Goal: Information Seeking & Learning: Learn about a topic

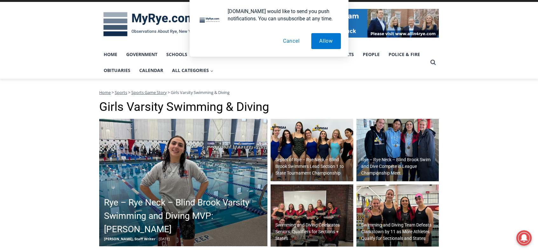
scroll to position [127, 0]
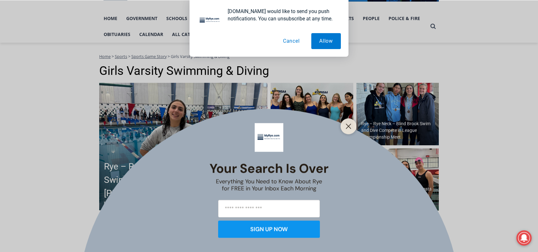
click at [291, 43] on button "Cancel" at bounding box center [291, 41] width 33 height 16
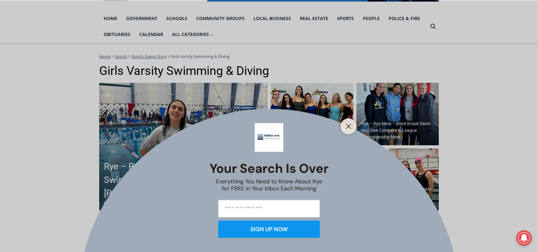
click at [346, 123] on icon "Close" at bounding box center [349, 126] width 6 height 6
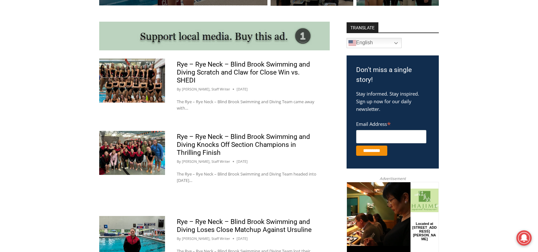
scroll to position [286, 0]
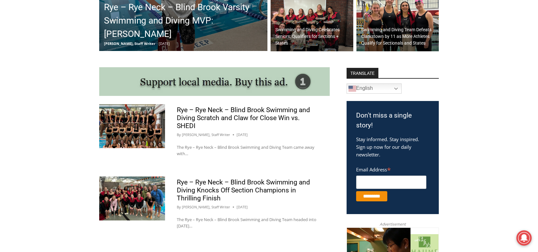
click at [113, 136] on img at bounding box center [132, 126] width 66 height 44
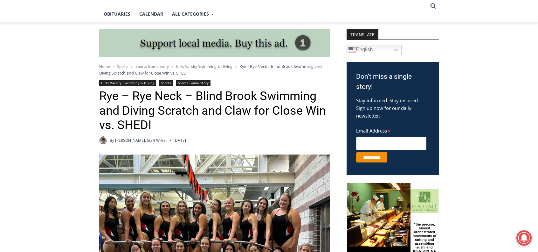
click at [183, 179] on img at bounding box center [214, 252] width 231 height 196
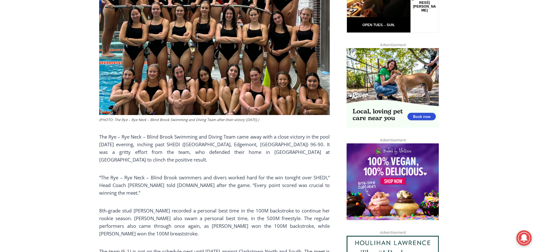
scroll to position [370, 0]
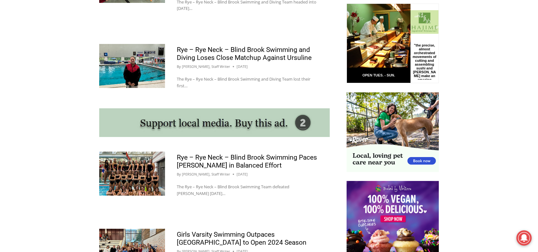
scroll to position [636, 0]
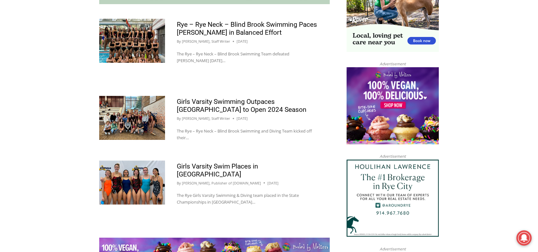
drag, startPoint x: 107, startPoint y: 182, endPoint x: 113, endPoint y: 182, distance: 6.0
click at [107, 182] on img at bounding box center [132, 182] width 66 height 44
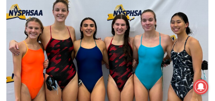
scroll to position [354, 0]
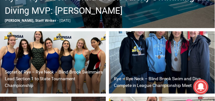
scroll to position [344, 0]
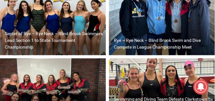
click at [97, 9] on img at bounding box center [53, 24] width 106 height 62
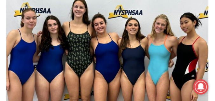
scroll to position [313, 0]
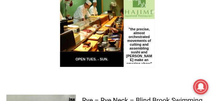
scroll to position [687, 0]
